Goal: Information Seeking & Learning: Get advice/opinions

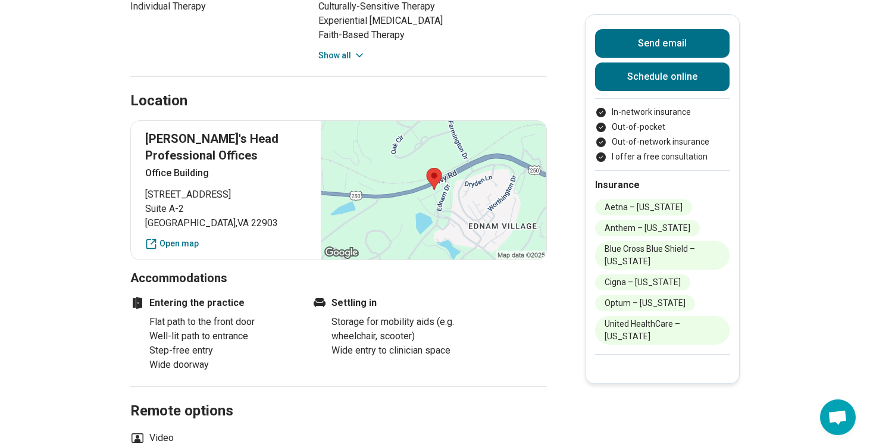
scroll to position [756, 0]
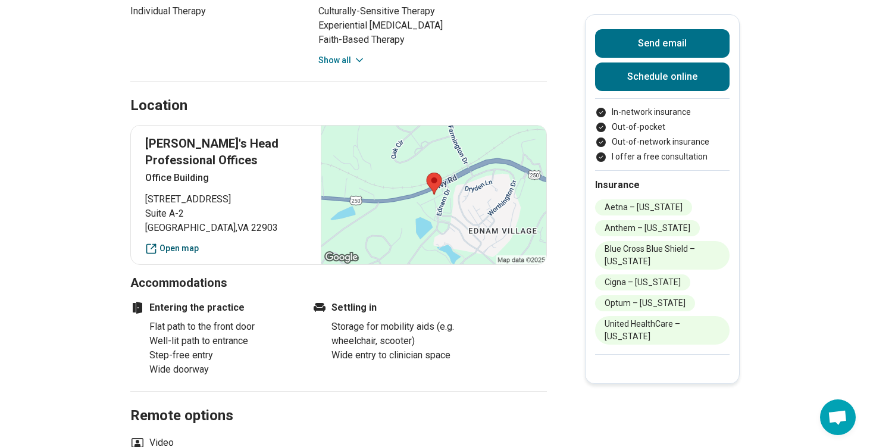
click at [164, 242] on link "Open map" at bounding box center [225, 248] width 161 height 12
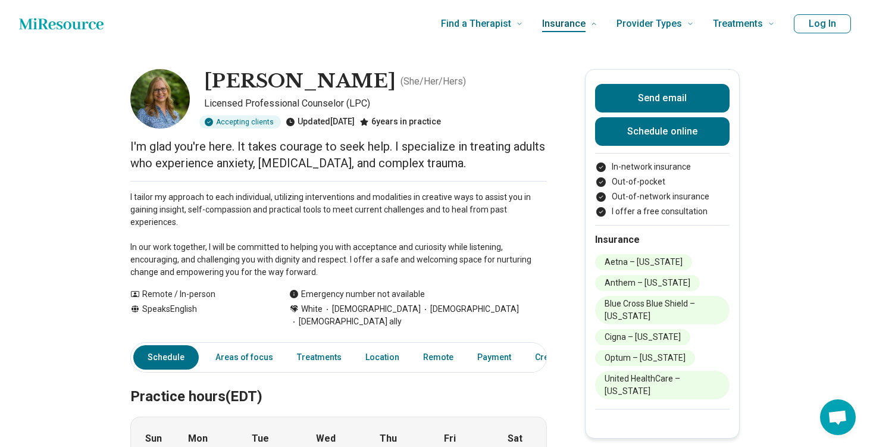
scroll to position [0, 0]
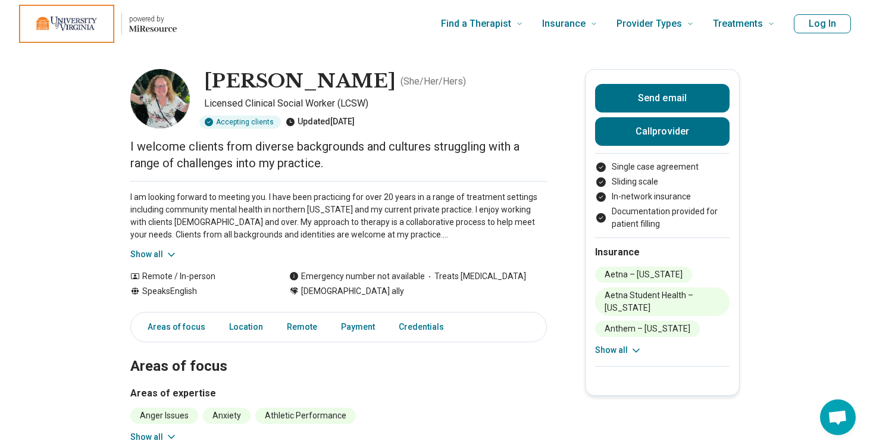
click at [167, 254] on icon at bounding box center [171, 255] width 12 height 12
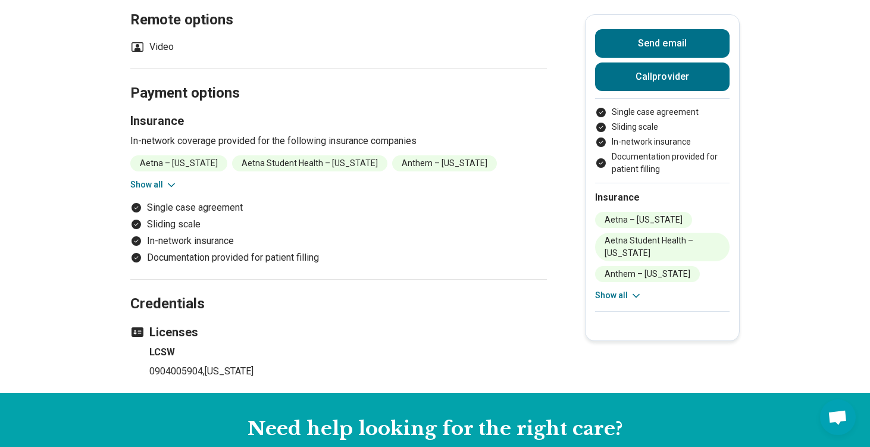
scroll to position [746, 0]
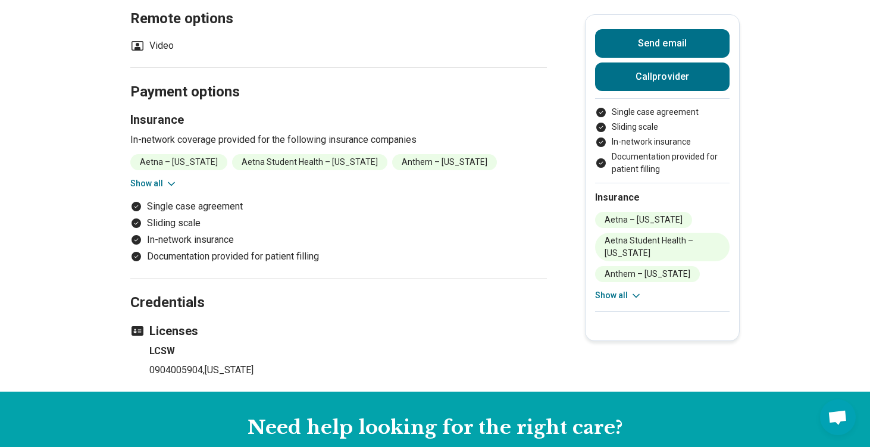
click at [139, 177] on button "Show all" at bounding box center [153, 183] width 47 height 12
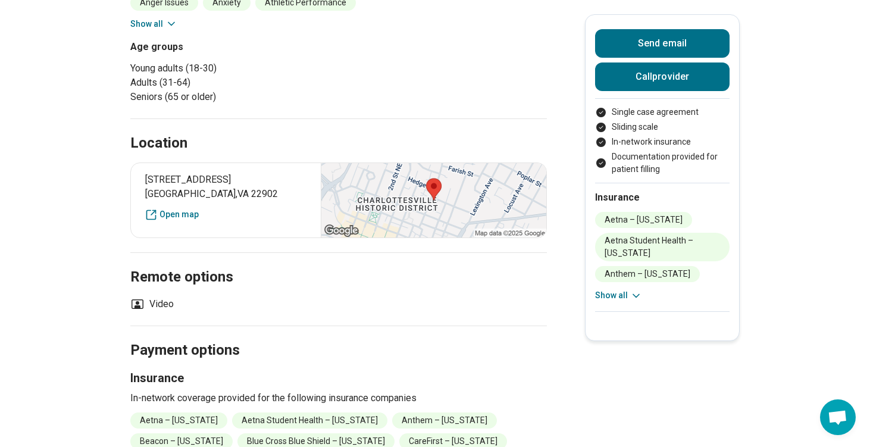
scroll to position [375, 0]
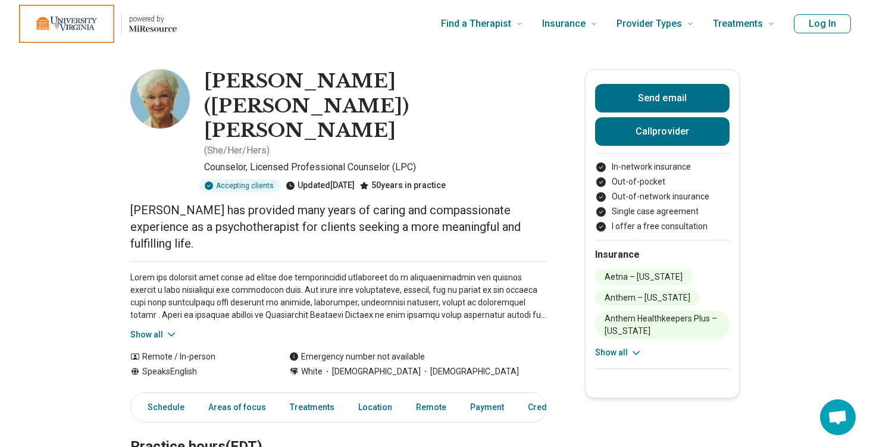
click at [135, 328] on button "Show all" at bounding box center [153, 334] width 47 height 12
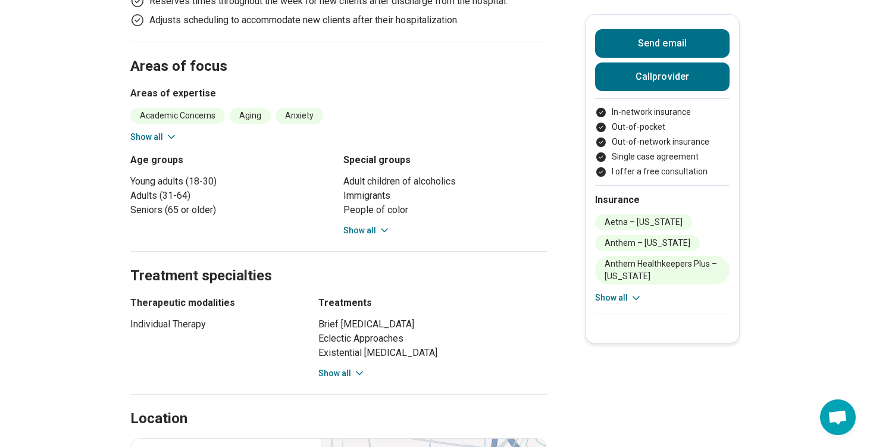
scroll to position [720, 0]
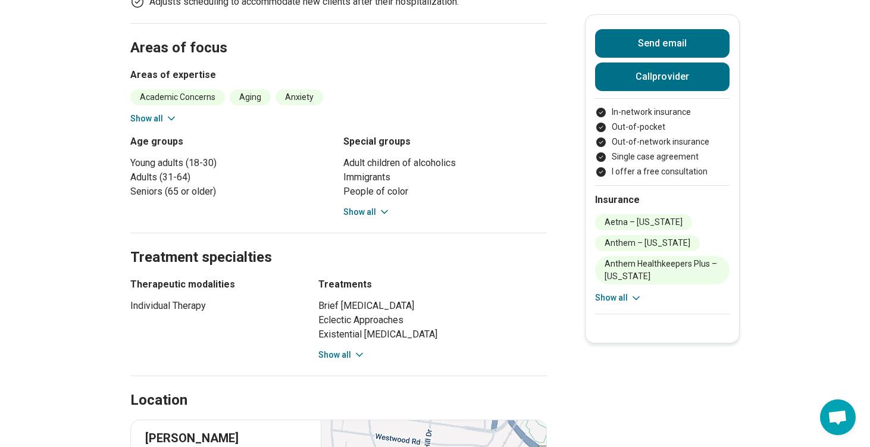
click at [336, 349] on button "Show all" at bounding box center [341, 355] width 47 height 12
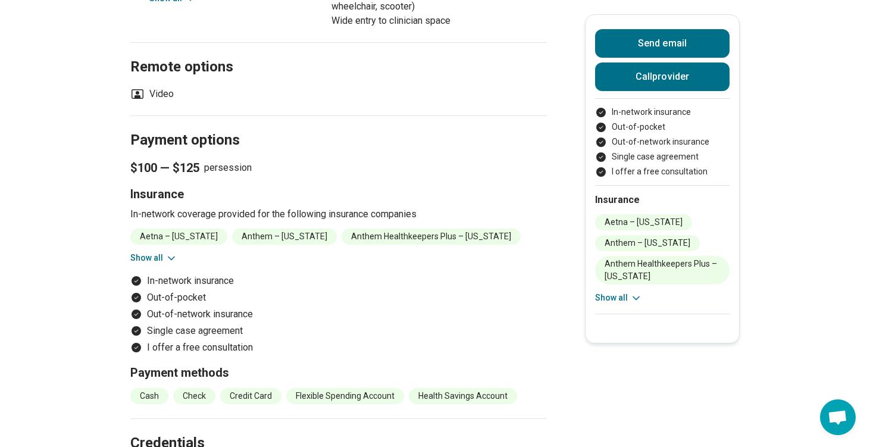
scroll to position [1688, 0]
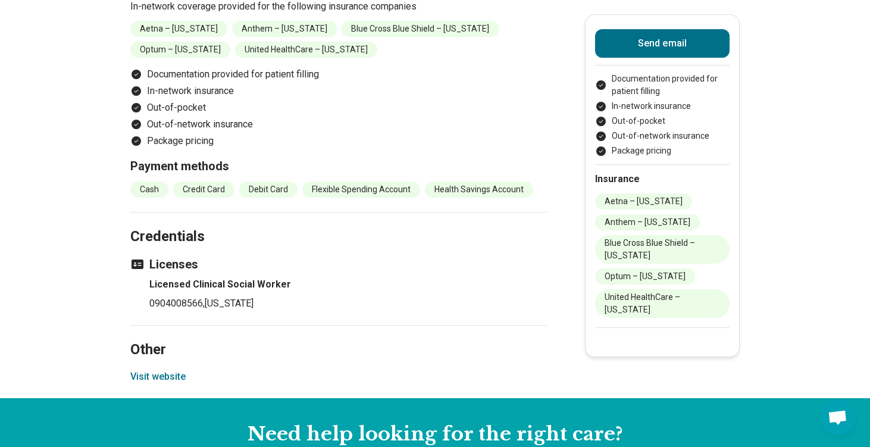
scroll to position [1239, 0]
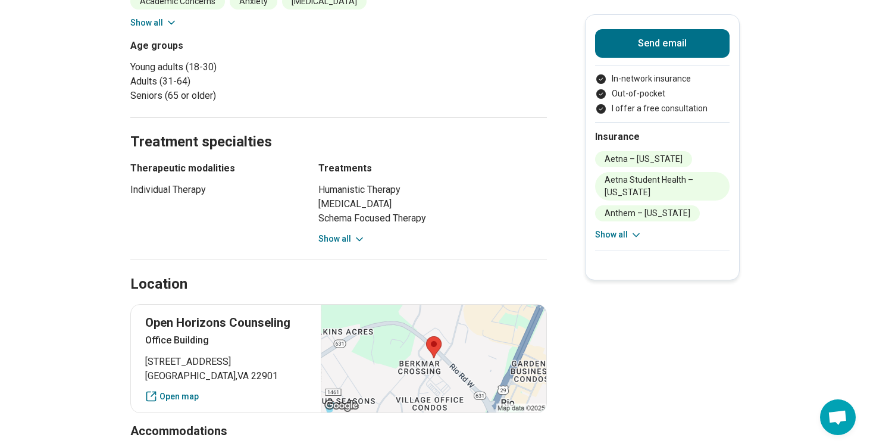
scroll to position [580, 0]
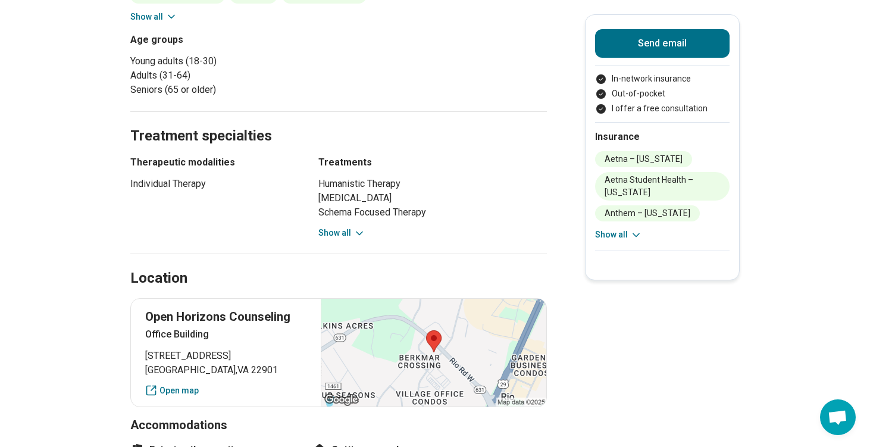
click at [347, 227] on button "Show all" at bounding box center [341, 233] width 47 height 12
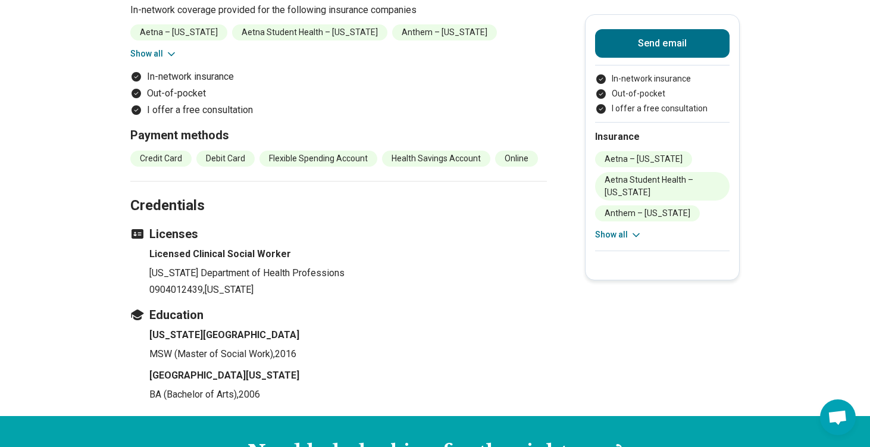
scroll to position [1324, 0]
